Goal: Navigation & Orientation: Find specific page/section

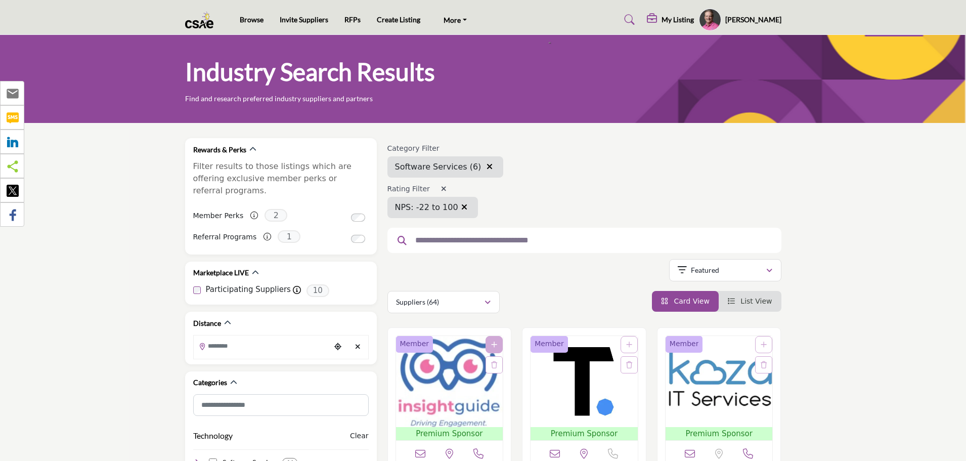
click at [450, 381] on img "Open Listing in new tab" at bounding box center [449, 381] width 107 height 91
click at [694, 17] on h5 "My Listing" at bounding box center [678, 19] width 32 height 9
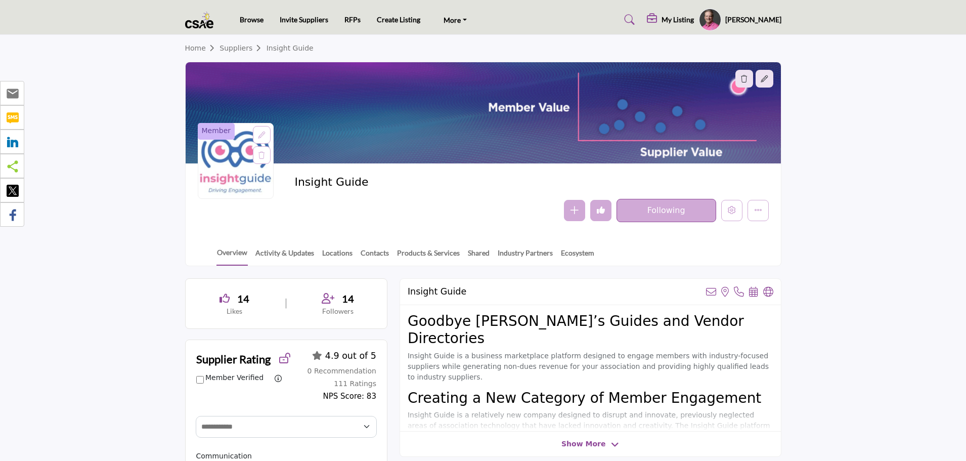
click at [694, 19] on h5 "My Listing" at bounding box center [678, 19] width 32 height 9
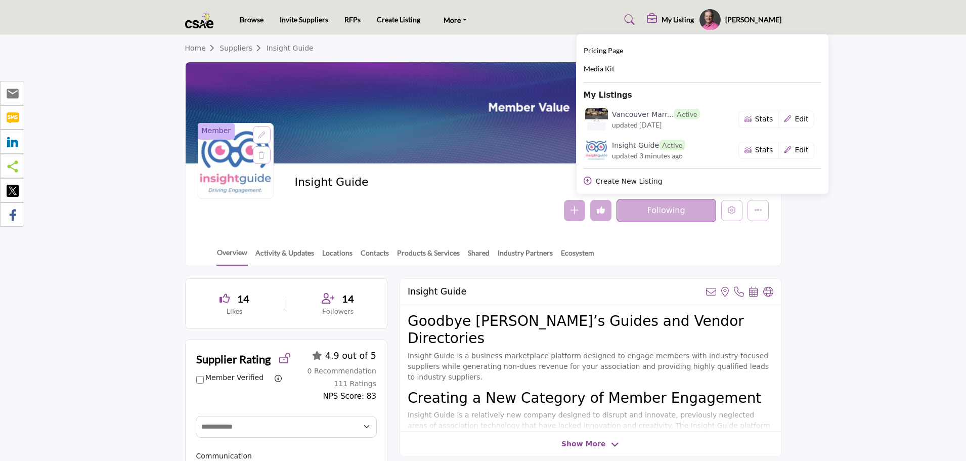
click at [823, 217] on section "Home Suppliers Insight Guide Member Insight Guide Follow Following" at bounding box center [483, 150] width 966 height 231
